Goal: Task Accomplishment & Management: Manage account settings

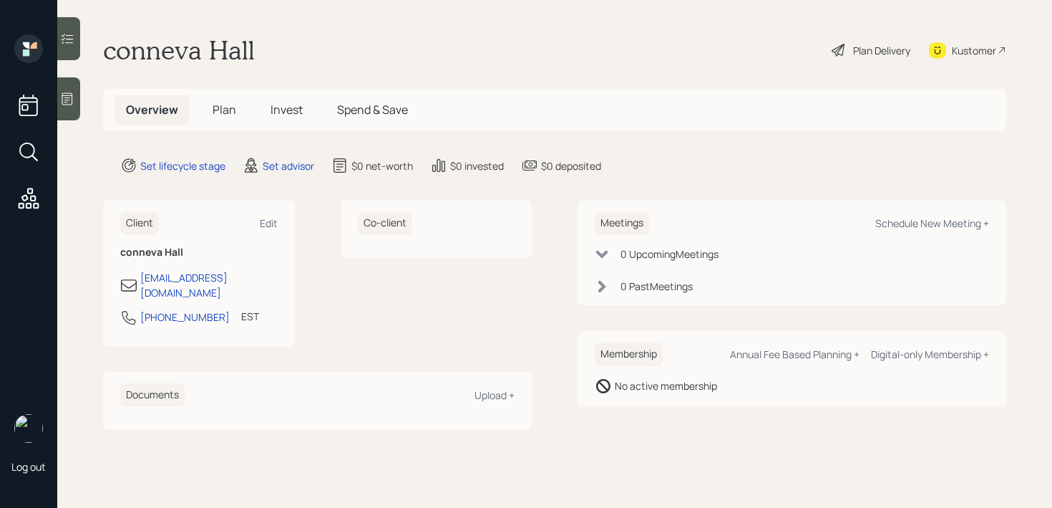
click at [283, 226] on div "Client Edit conneva Hall [EMAIL_ADDRESS][DOMAIN_NAME] [PHONE_NUMBER] EST Curren…" at bounding box center [199, 273] width 192 height 146
click at [270, 224] on div "Edit" at bounding box center [269, 223] width 18 height 14
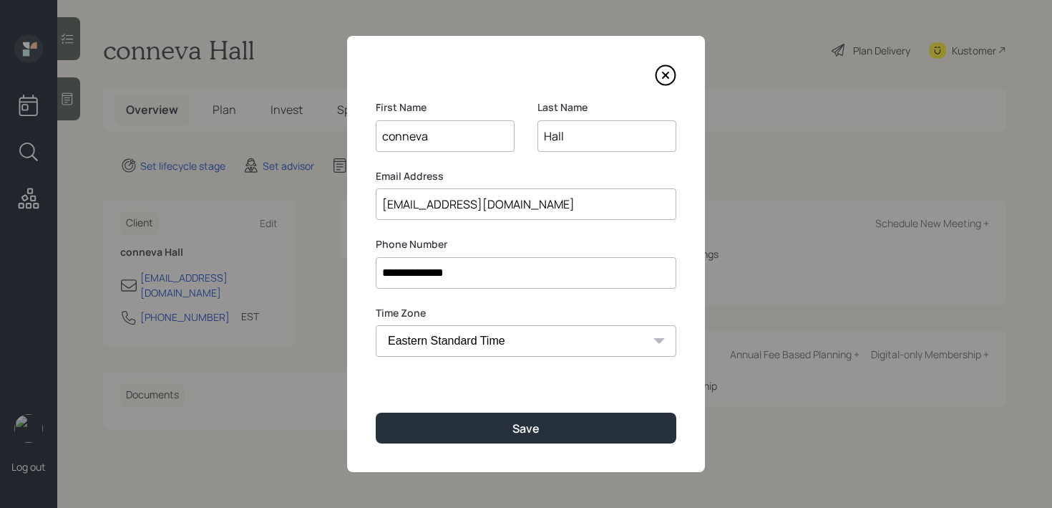
click at [393, 135] on input "conneva" at bounding box center [445, 135] width 139 height 31
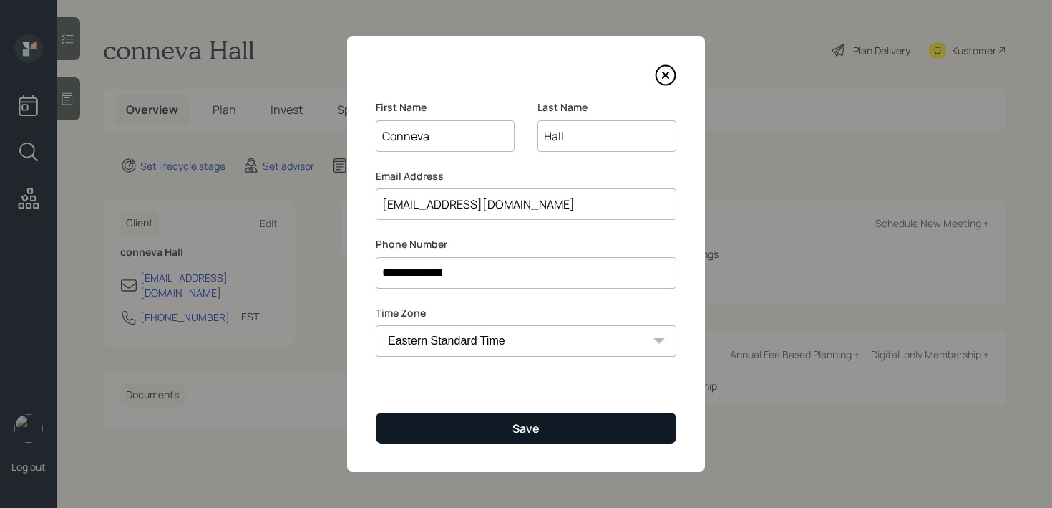
type input "Conneva"
click at [490, 440] on button "Save" at bounding box center [526, 427] width 301 height 31
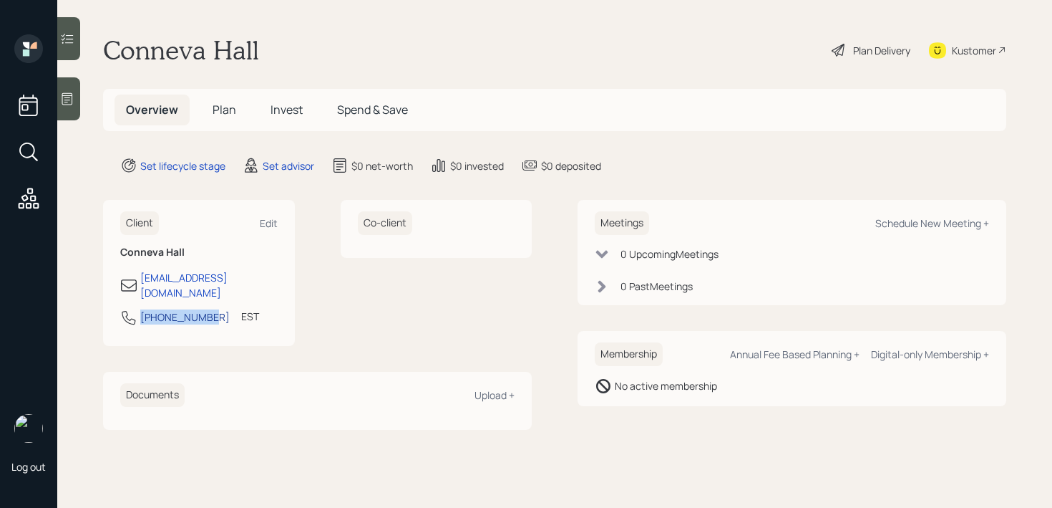
drag, startPoint x: 208, startPoint y: 308, endPoint x: 142, endPoint y: 308, distance: 65.1
click at [142, 309] on div "[PHONE_NUMBER] EST Currently 10:20 AM" at bounding box center [198, 322] width 157 height 26
copy div "[PHONE_NUMBER]"
click at [1004, 41] on div "Kustomer" at bounding box center [967, 49] width 77 height 31
